Goal: Task Accomplishment & Management: Manage account settings

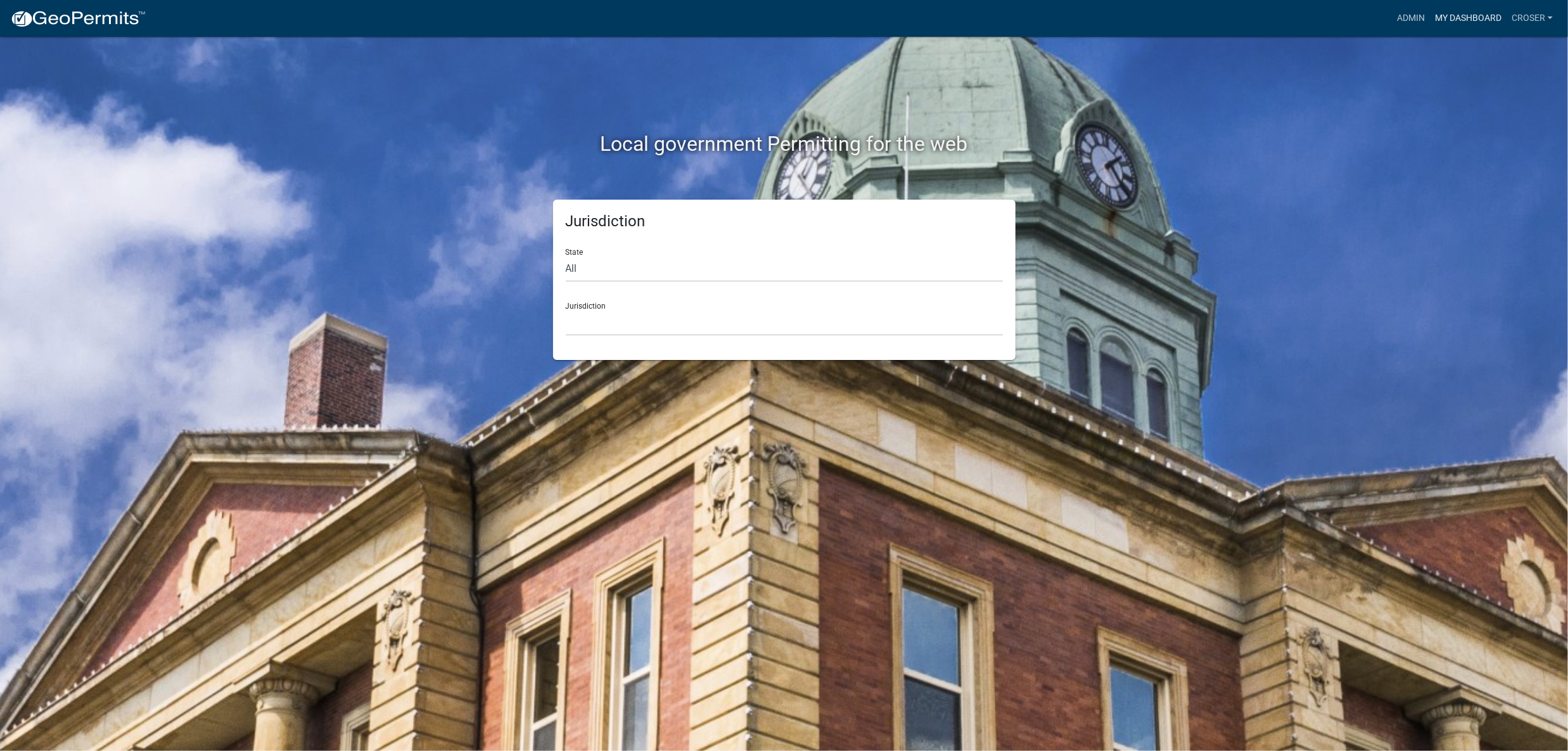
click at [1435, 18] on link "My Dashboard" at bounding box center [1467, 18] width 77 height 24
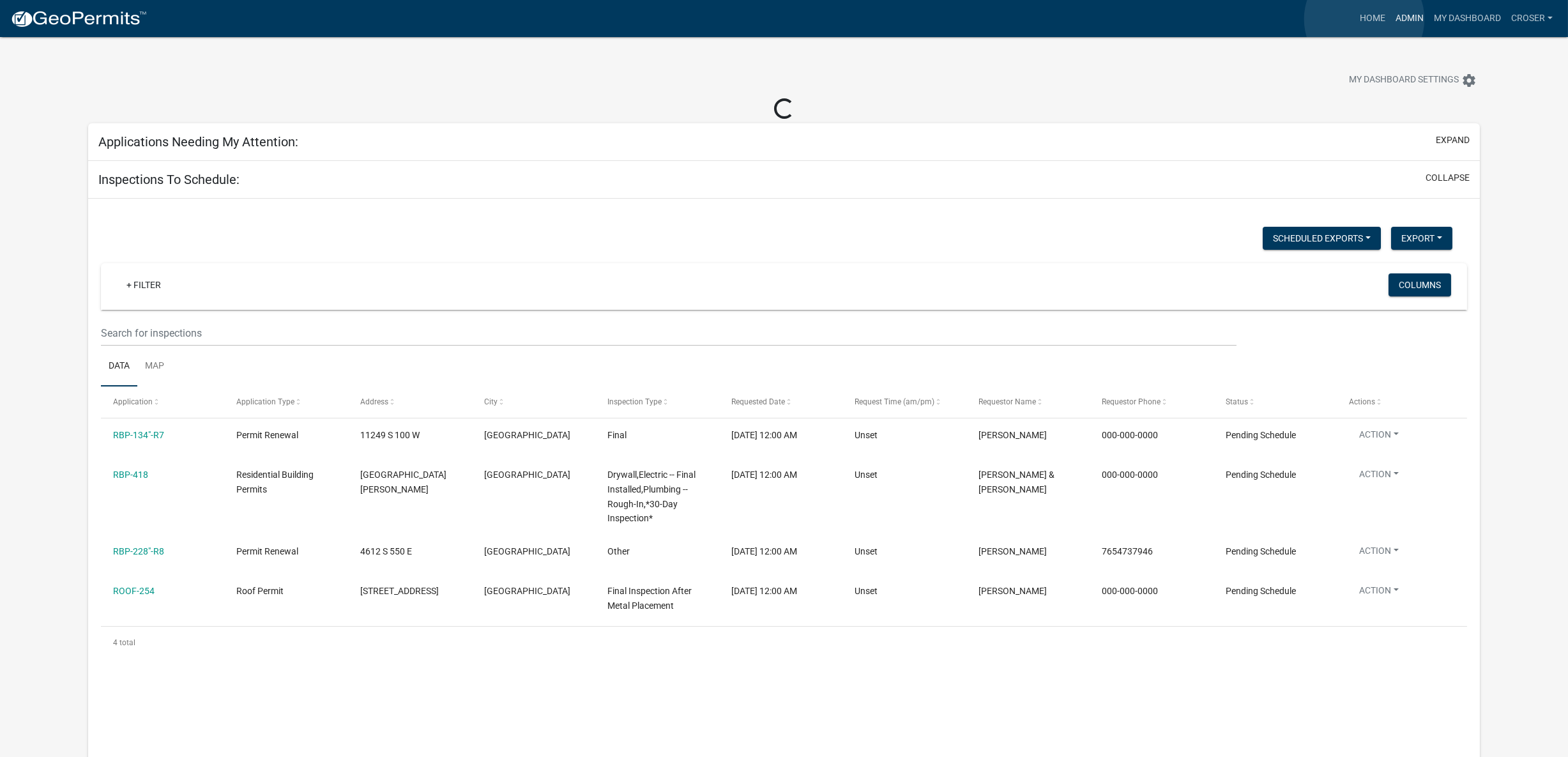
click at [1391, 19] on link "Admin" at bounding box center [1410, 18] width 38 height 24
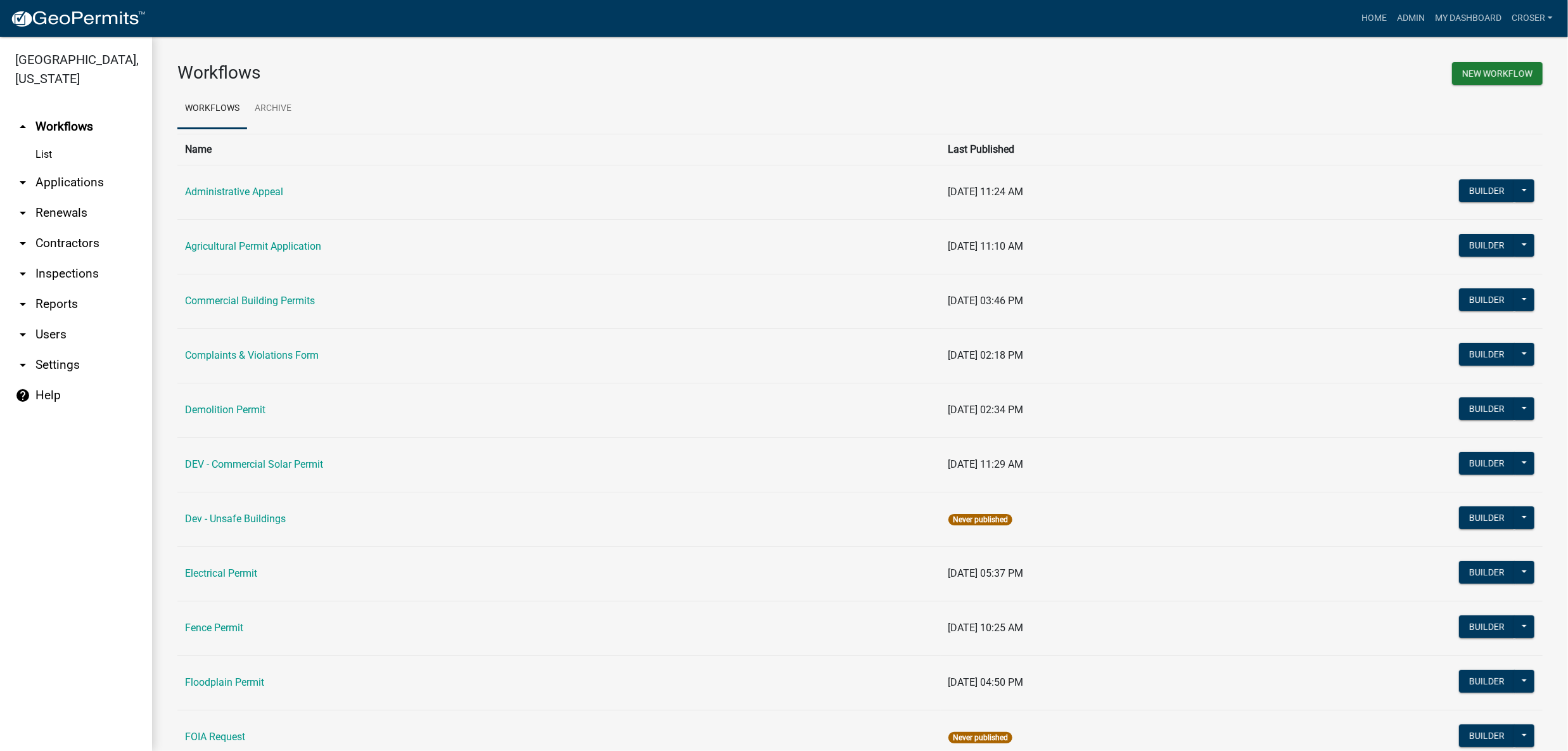
click at [78, 198] on link "arrow_drop_down Applications" at bounding box center [76, 182] width 152 height 31
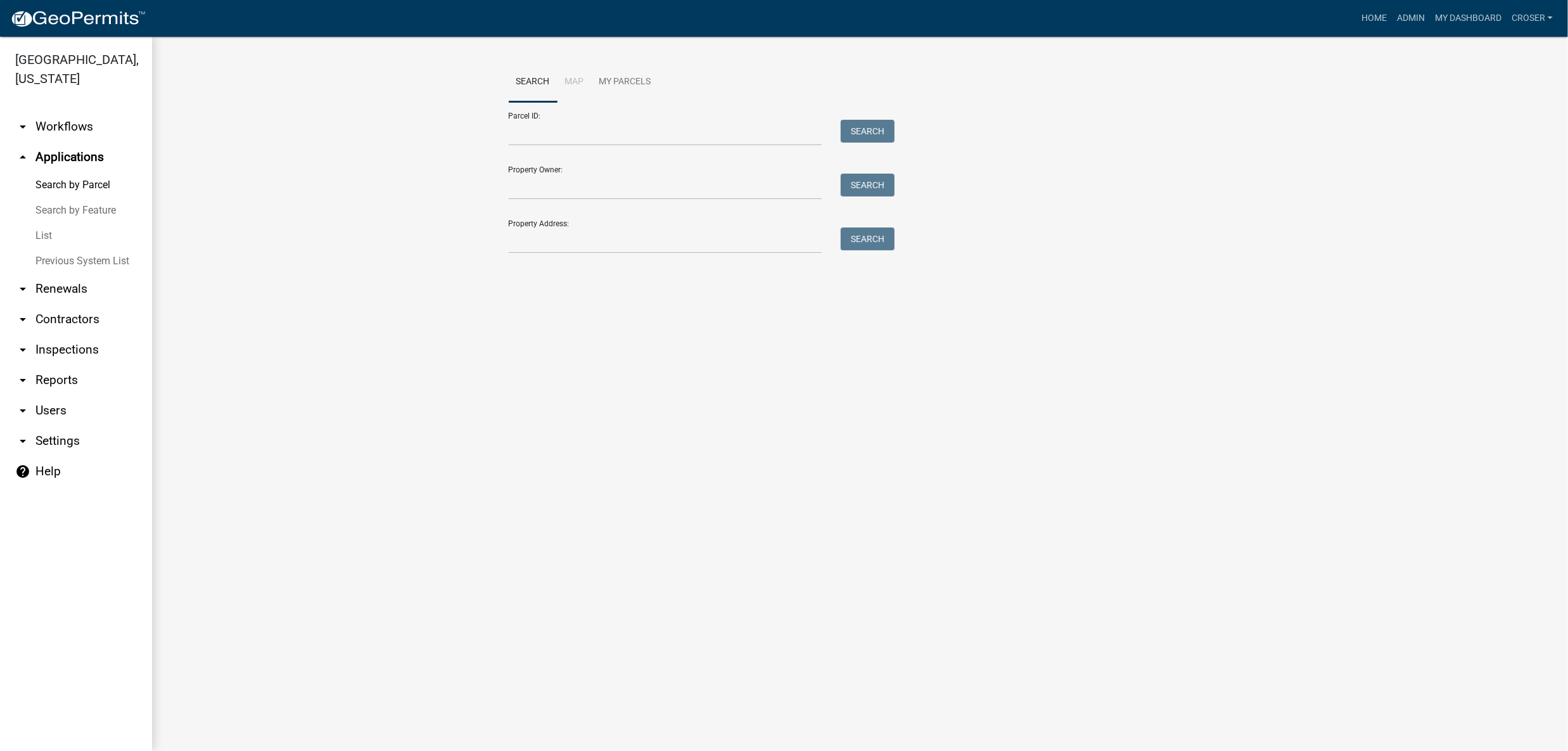
click at [62, 248] on link "List" at bounding box center [76, 236] width 152 height 26
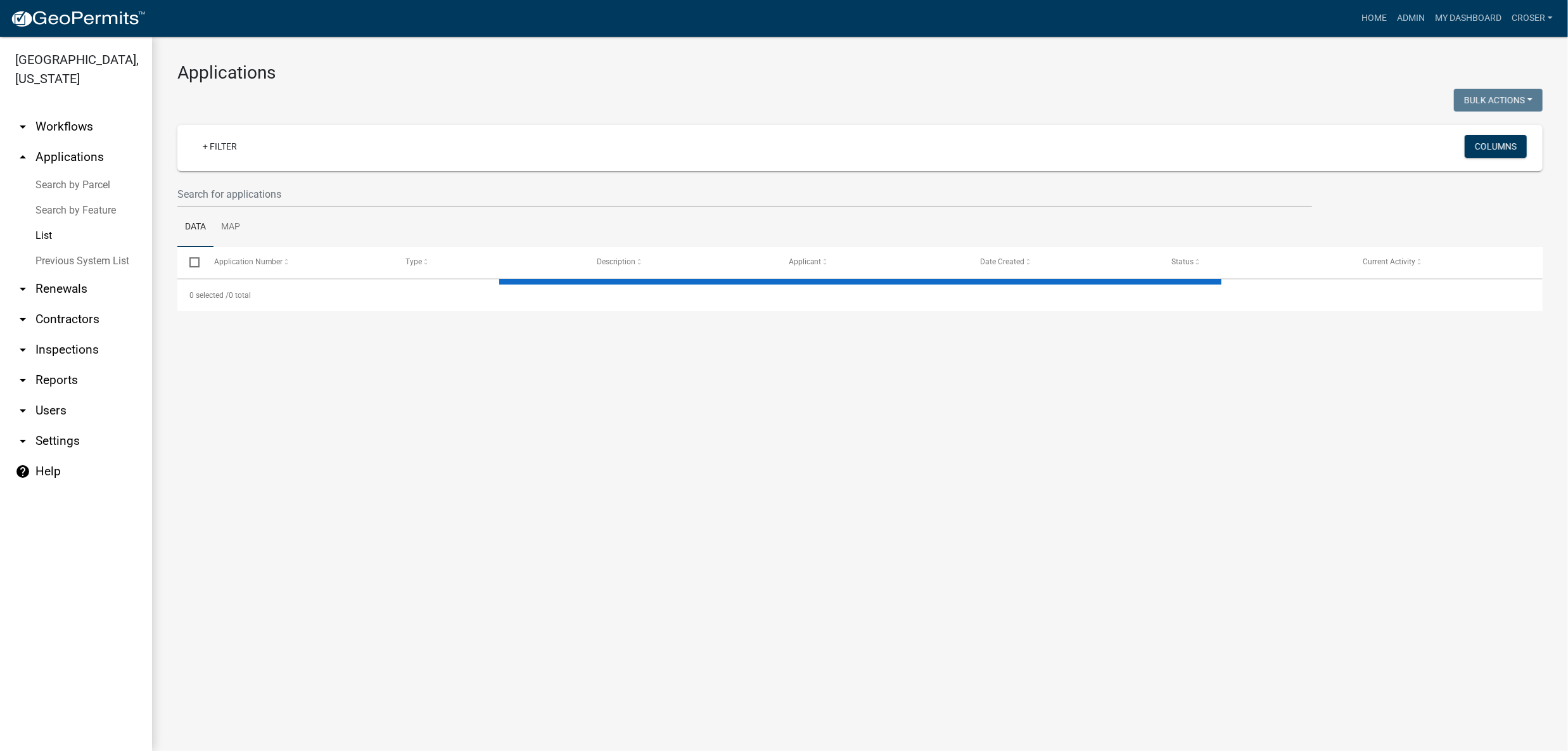
select select "3: 100"
